Goal: Navigation & Orientation: Find specific page/section

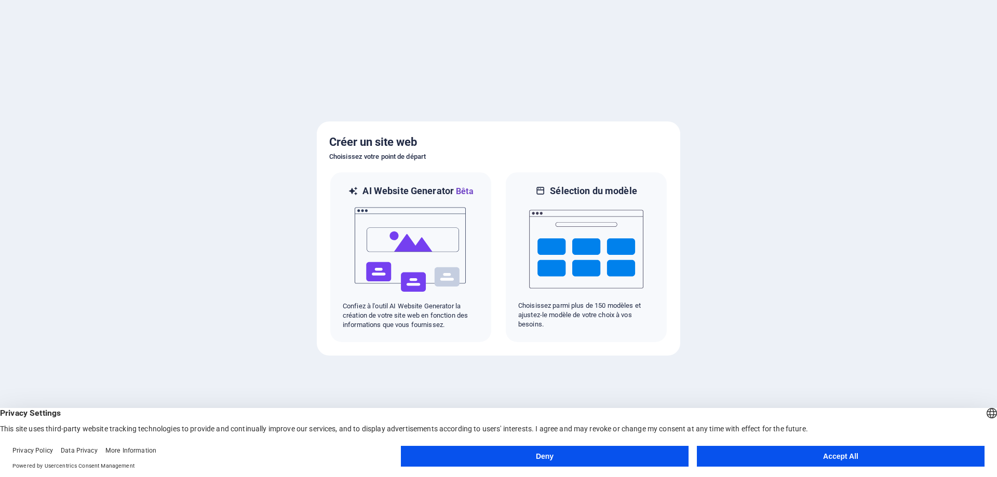
click at [785, 455] on button "Accept All" at bounding box center [841, 456] width 288 height 21
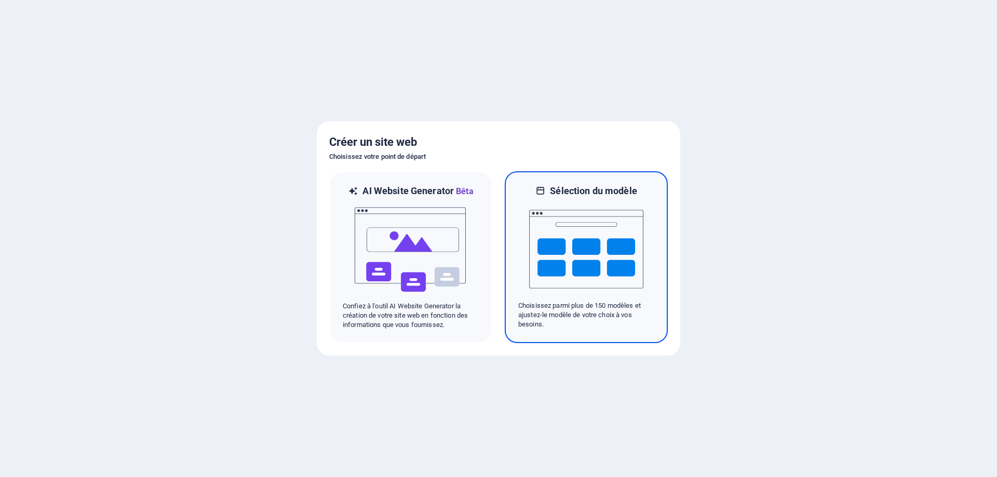
click at [612, 245] on img at bounding box center [586, 249] width 114 height 104
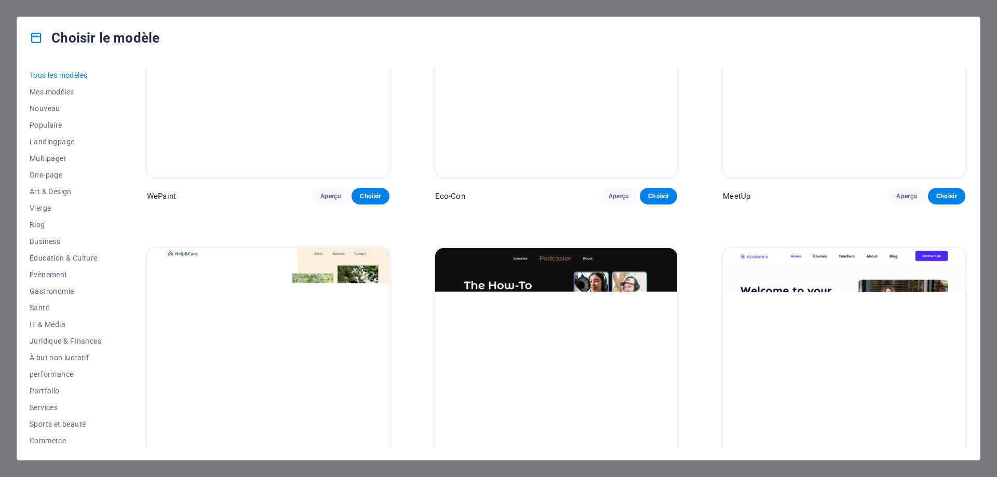
scroll to position [779, 0]
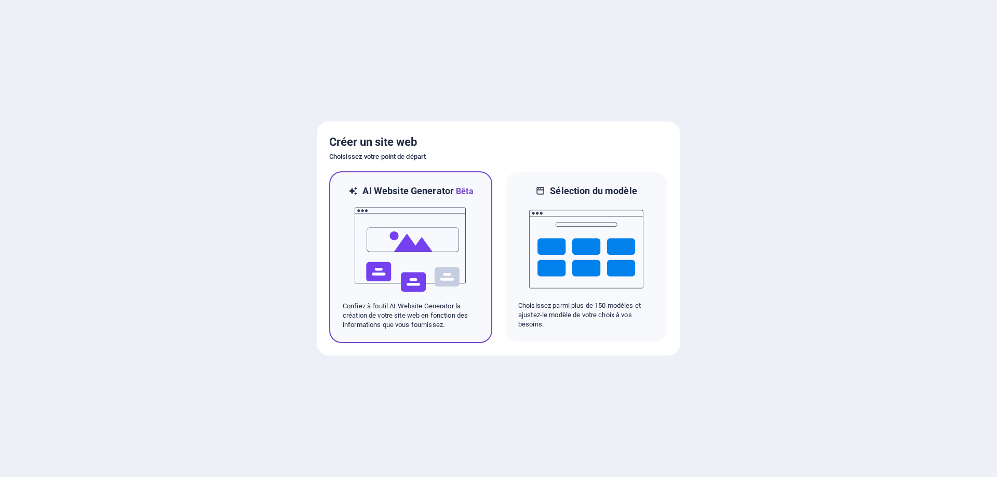
click at [395, 239] on img at bounding box center [411, 250] width 114 height 104
